Goal: Information Seeking & Learning: Learn about a topic

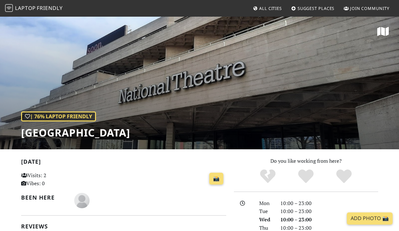
click at [20, 6] on span "Laptop" at bounding box center [25, 7] width 21 height 7
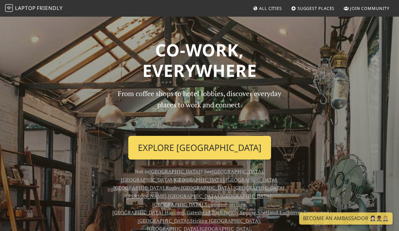
click at [182, 145] on link "Explore London" at bounding box center [199, 148] width 143 height 24
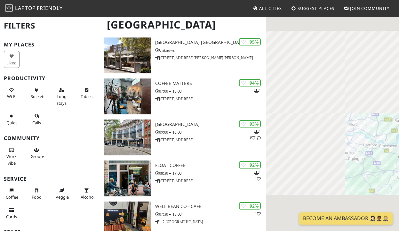
scroll to position [95, 0]
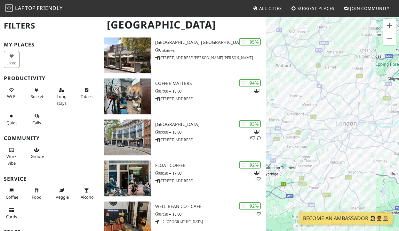
drag, startPoint x: 338, startPoint y: 173, endPoint x: 318, endPoint y: 152, distance: 28.7
click at [318, 152] on div "To navigate, press the arrow keys." at bounding box center [332, 131] width 133 height 231
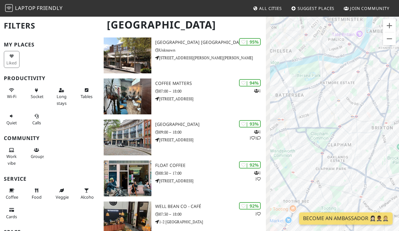
drag, startPoint x: 310, startPoint y: 80, endPoint x: 327, endPoint y: 184, distance: 105.3
click at [327, 184] on div "To navigate, press the arrow keys." at bounding box center [332, 131] width 133 height 231
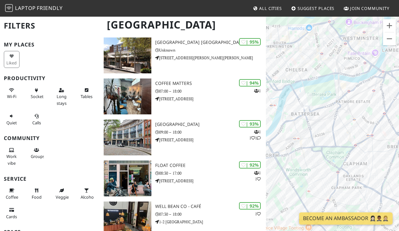
drag, startPoint x: 301, startPoint y: 110, endPoint x: 319, endPoint y: 127, distance: 25.6
click at [319, 128] on div "To navigate, press the arrow keys." at bounding box center [332, 131] width 133 height 231
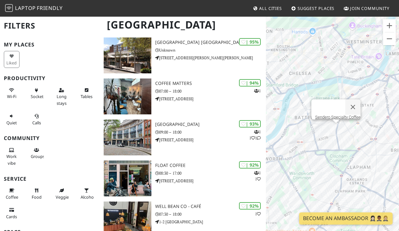
click at [337, 129] on div "To navigate, press the arrow keys. Sendero Specialty Coffee" at bounding box center [332, 131] width 133 height 231
click at [332, 115] on link "Sendero Specialty Coffee" at bounding box center [337, 117] width 45 height 5
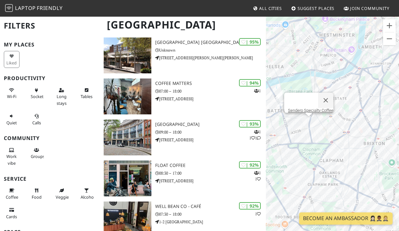
drag, startPoint x: 295, startPoint y: 175, endPoint x: 392, endPoint y: 51, distance: 158.1
click at [392, 51] on div "To navigate, press the arrow keys. Sendero Specialty Coffee" at bounding box center [332, 131] width 133 height 231
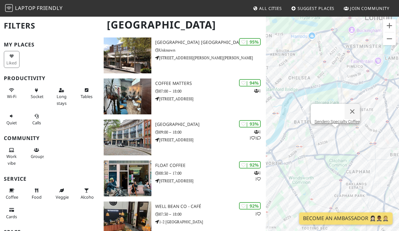
drag, startPoint x: 337, startPoint y: 81, endPoint x: 375, endPoint y: 100, distance: 42.9
click at [375, 100] on div "To navigate, press the arrow keys. Sendero Specialty Coffee" at bounding box center [332, 131] width 133 height 231
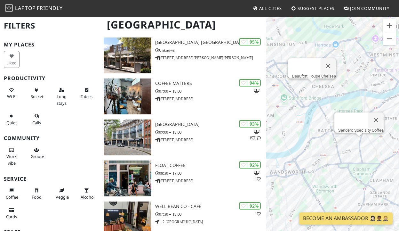
click at [313, 88] on div "To navigate, press the arrow keys. Sendero Specialty Coffee Beaufort House Chel…" at bounding box center [332, 131] width 133 height 231
click at [309, 74] on link "Beaufort House Chelsea" at bounding box center [314, 76] width 44 height 5
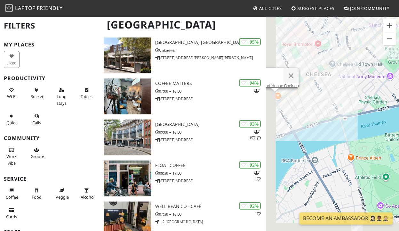
drag, startPoint x: 315, startPoint y: 78, endPoint x: 362, endPoint y: 45, distance: 57.2
click at [362, 45] on div "To navigate, press the arrow keys. Beaufort House Chelsea" at bounding box center [332, 131] width 133 height 231
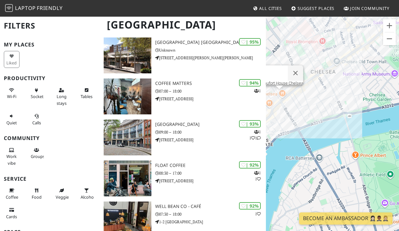
drag, startPoint x: 288, startPoint y: 96, endPoint x: 323, endPoint y: 88, distance: 35.9
click at [323, 88] on div "To navigate, press the arrow keys. Beaufort House Chelsea" at bounding box center [332, 131] width 133 height 231
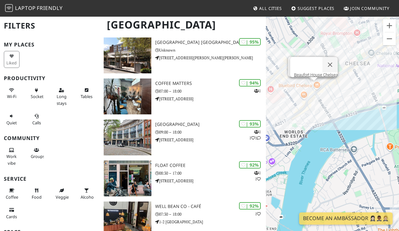
click at [308, 85] on div "To navigate, press the arrow keys. Beaufort House Chelsea Beaufort House Chelsea" at bounding box center [332, 131] width 133 height 231
click at [314, 88] on div "To navigate, press the arrow keys. Beaufort House Chelsea Beaufort House Chelsea" at bounding box center [332, 131] width 133 height 231
click at [309, 84] on div "To navigate, press the arrow keys. Beaufort House Chelsea Beaufort House Chelsea" at bounding box center [332, 131] width 133 height 231
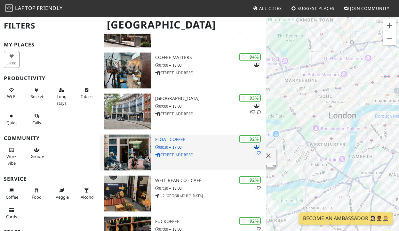
scroll to position [98, 0]
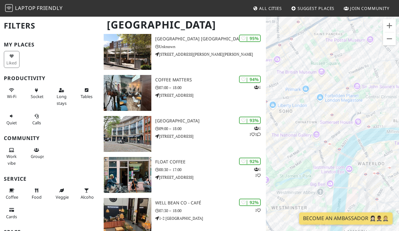
drag, startPoint x: 311, startPoint y: 94, endPoint x: 338, endPoint y: 71, distance: 35.6
click at [338, 71] on div "To navigate, press the arrow keys. Beaufort House Chelsea" at bounding box center [332, 131] width 133 height 231
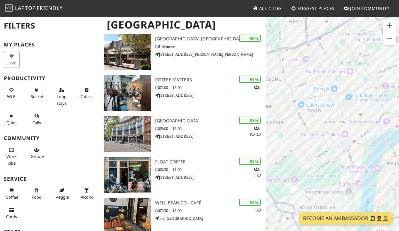
drag, startPoint x: 304, startPoint y: 157, endPoint x: 293, endPoint y: 158, distance: 10.3
click at [293, 158] on div "To navigate, press the arrow keys. Beaufort House Chelsea" at bounding box center [332, 131] width 133 height 231
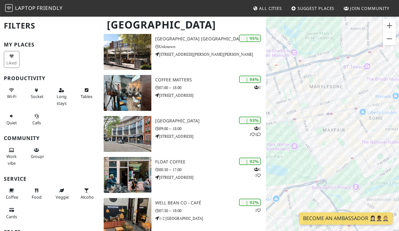
drag, startPoint x: 326, startPoint y: 56, endPoint x: 404, endPoint y: 63, distance: 79.1
click at [399, 63] on html "Laptop Friendly All Cities Suggest Places Join Community London Filters My Plac…" at bounding box center [199, 17] width 399 height 231
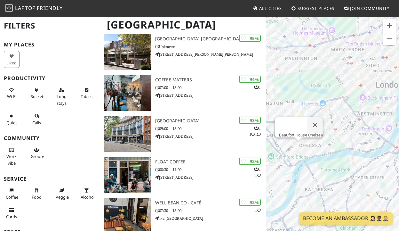
drag, startPoint x: 327, startPoint y: 133, endPoint x: 336, endPoint y: 94, distance: 40.0
click at [336, 94] on div "To navigate, press the arrow keys. Beaufort House Chelsea" at bounding box center [332, 131] width 133 height 231
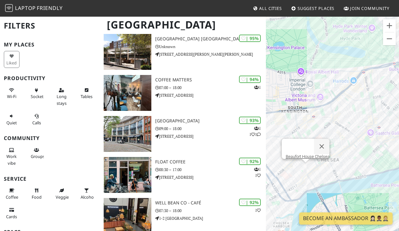
drag, startPoint x: 296, startPoint y: 146, endPoint x: 340, endPoint y: 114, distance: 54.1
click at [340, 114] on div "To navigate, press the arrow keys. Beaufort House Chelsea" at bounding box center [332, 131] width 133 height 231
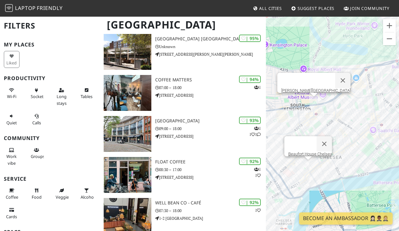
click at [314, 104] on div "To navigate, press the arrow keys. Beaufort House Chelsea Cromwell Place Café" at bounding box center [332, 131] width 133 height 231
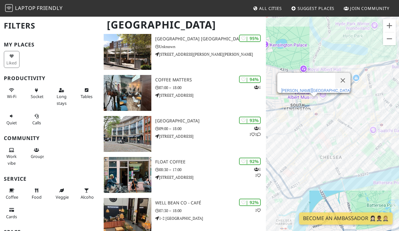
click at [312, 88] on link "Cromwell Place Café" at bounding box center [315, 90] width 69 height 5
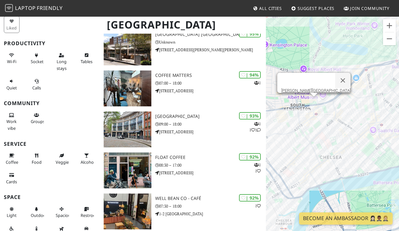
scroll to position [188, 0]
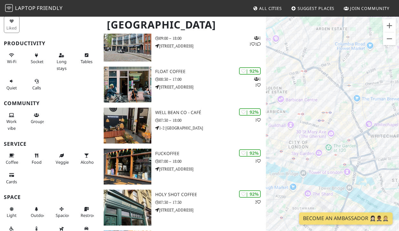
drag, startPoint x: 322, startPoint y: 100, endPoint x: 337, endPoint y: 48, distance: 54.0
click at [337, 48] on div "To navigate, press the arrow keys. Cromwell Place Café" at bounding box center [332, 131] width 133 height 231
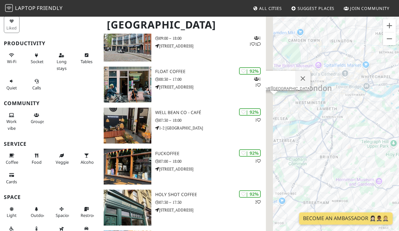
drag, startPoint x: 315, startPoint y: 106, endPoint x: 368, endPoint y: 68, distance: 65.6
click at [368, 68] on div "To navigate, press the arrow keys. Cromwell Place Café" at bounding box center [332, 131] width 133 height 231
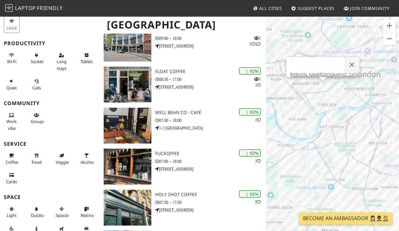
drag, startPoint x: 316, startPoint y: 99, endPoint x: 374, endPoint y: 99, distance: 58.2
click at [374, 99] on div "To navigate, press the arrow keys. Cromwell Place Café" at bounding box center [332, 131] width 133 height 231
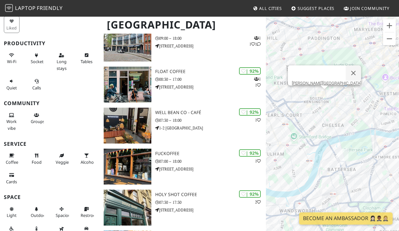
drag, startPoint x: 363, startPoint y: 88, endPoint x: 318, endPoint y: 123, distance: 57.3
click at [318, 123] on div "To navigate, press the arrow keys. Cromwell Place Café" at bounding box center [332, 131] width 133 height 231
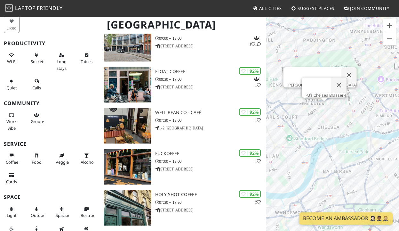
click at [325, 110] on div "To navigate, press the arrow keys. Cromwell Place Café PJ's Chelsea Brasserie" at bounding box center [332, 131] width 133 height 231
click at [353, 100] on div "To navigate, press the arrow keys. PJ's Chelsea Brasserie Raw Press Chelsea" at bounding box center [332, 131] width 133 height 231
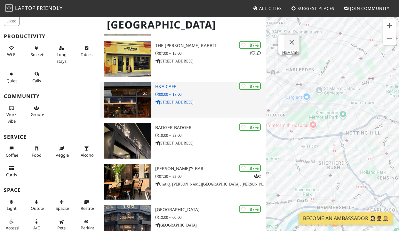
scroll to position [754, 0]
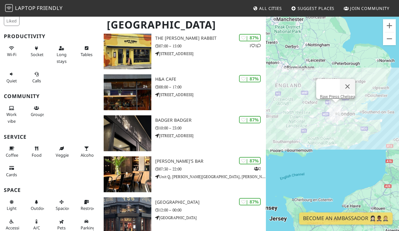
drag, startPoint x: 300, startPoint y: 118, endPoint x: 335, endPoint y: 117, distance: 34.6
click at [335, 117] on div "To navigate, press the arrow keys. Raw Press Chelsea" at bounding box center [332, 131] width 133 height 231
click at [259, 8] on span "All Cities" at bounding box center [270, 8] width 23 height 6
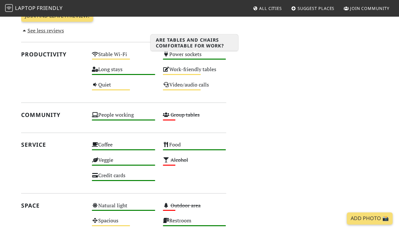
scroll to position [326, 0]
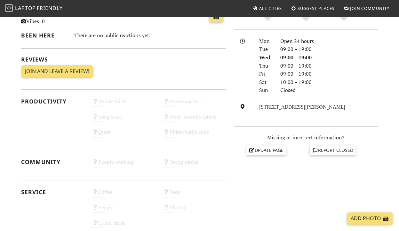
scroll to position [173, 0]
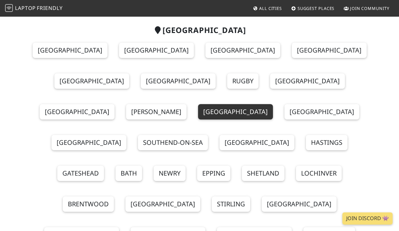
scroll to position [53, 0]
